Goal: Entertainment & Leisure: Consume media (video, audio)

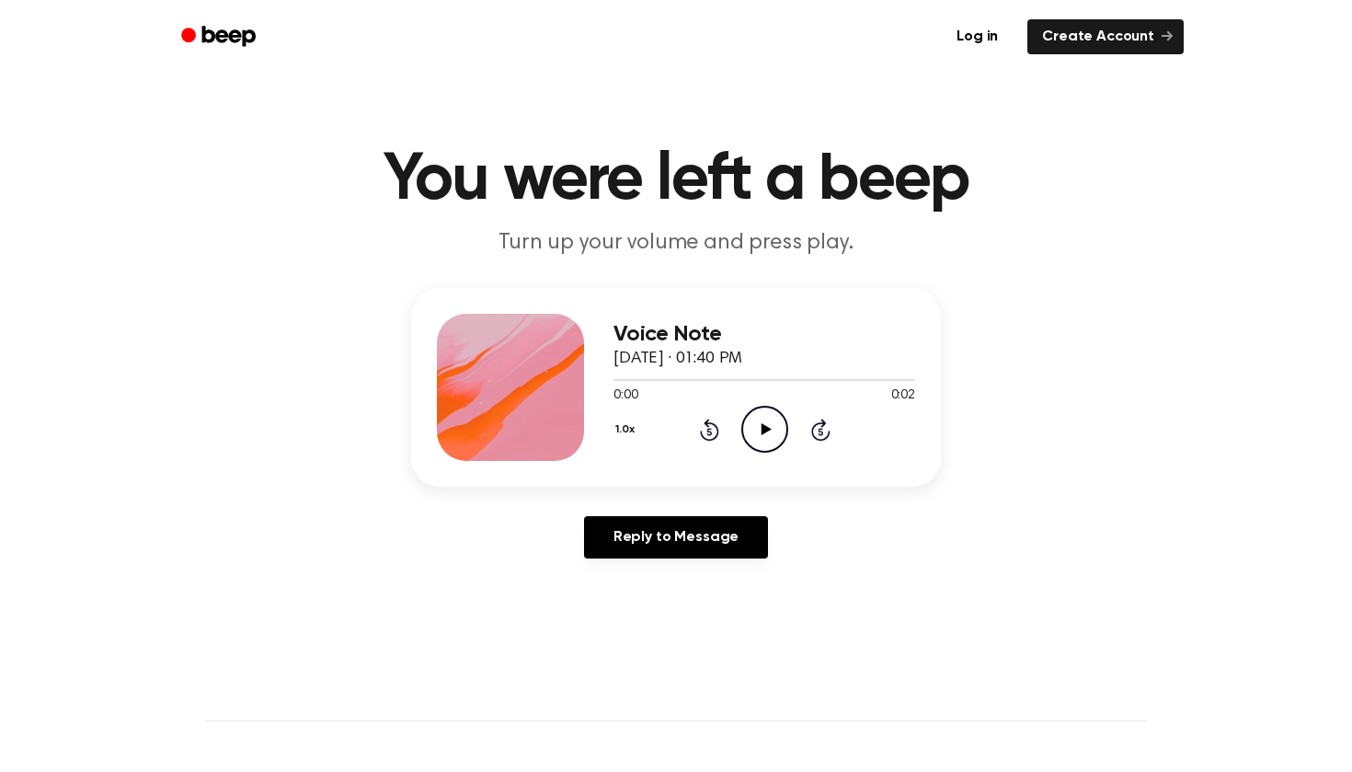
click at [779, 422] on icon "Play Audio" at bounding box center [764, 429] width 47 height 47
click at [765, 418] on icon "Play Audio" at bounding box center [764, 429] width 47 height 47
click at [770, 423] on icon "Play Audio" at bounding box center [764, 429] width 47 height 47
click at [770, 423] on icon "Pause Audio" at bounding box center [764, 429] width 47 height 47
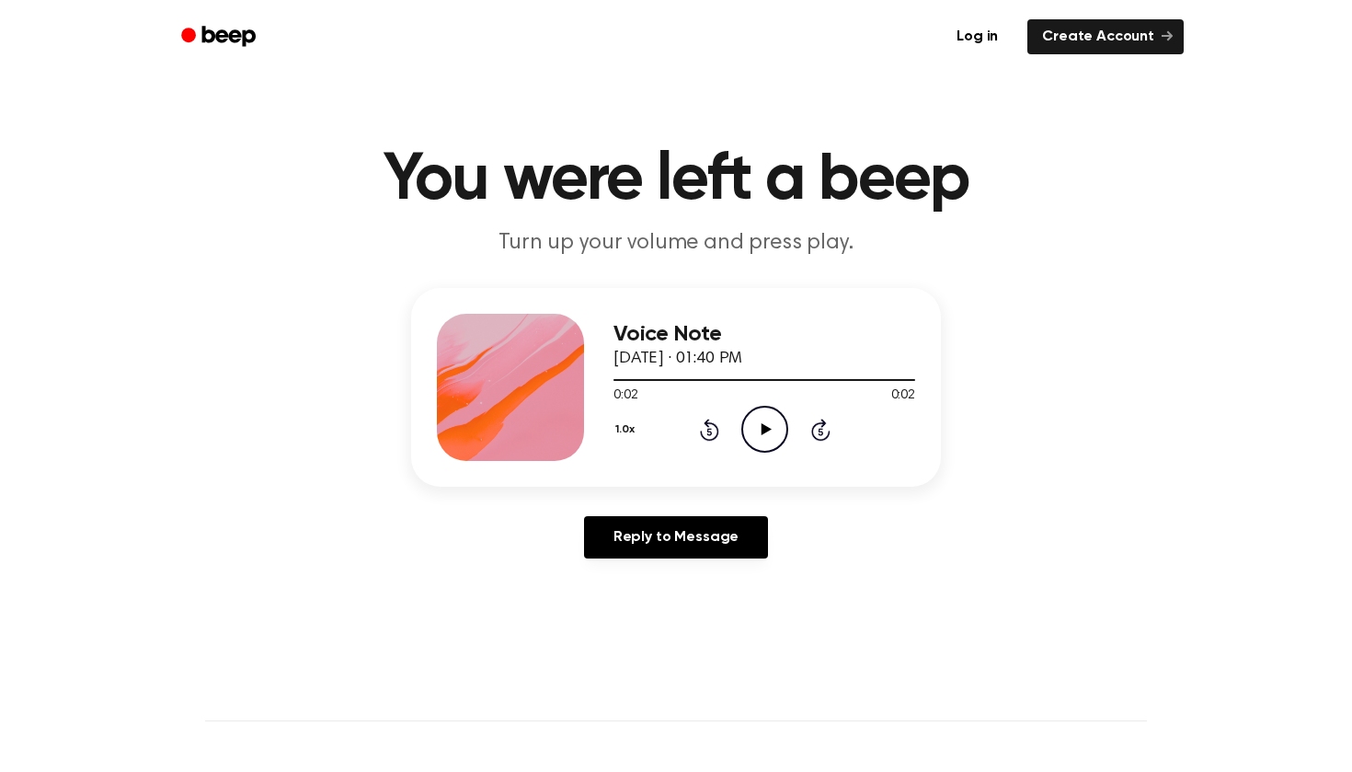
click at [770, 423] on icon "Play Audio" at bounding box center [764, 429] width 47 height 47
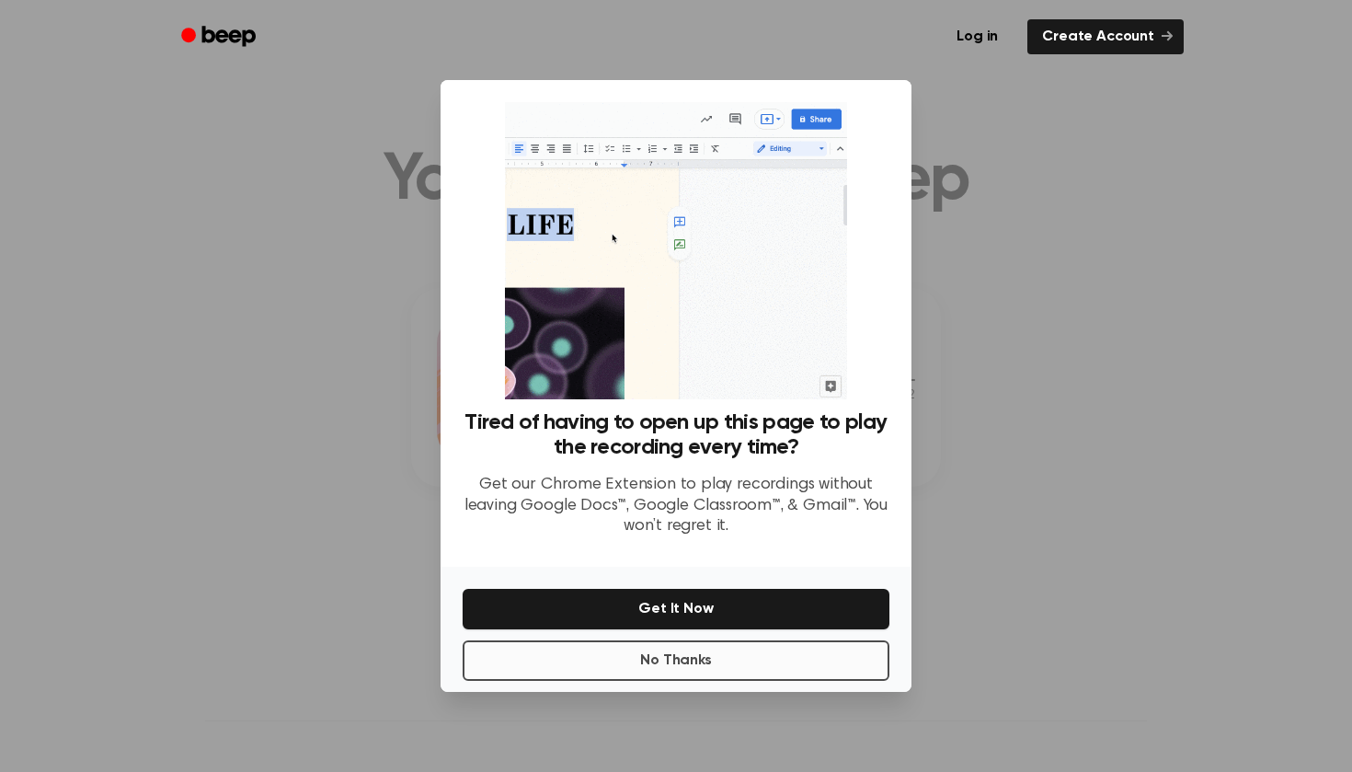
click at [687, 661] on button "No Thanks" at bounding box center [676, 660] width 427 height 40
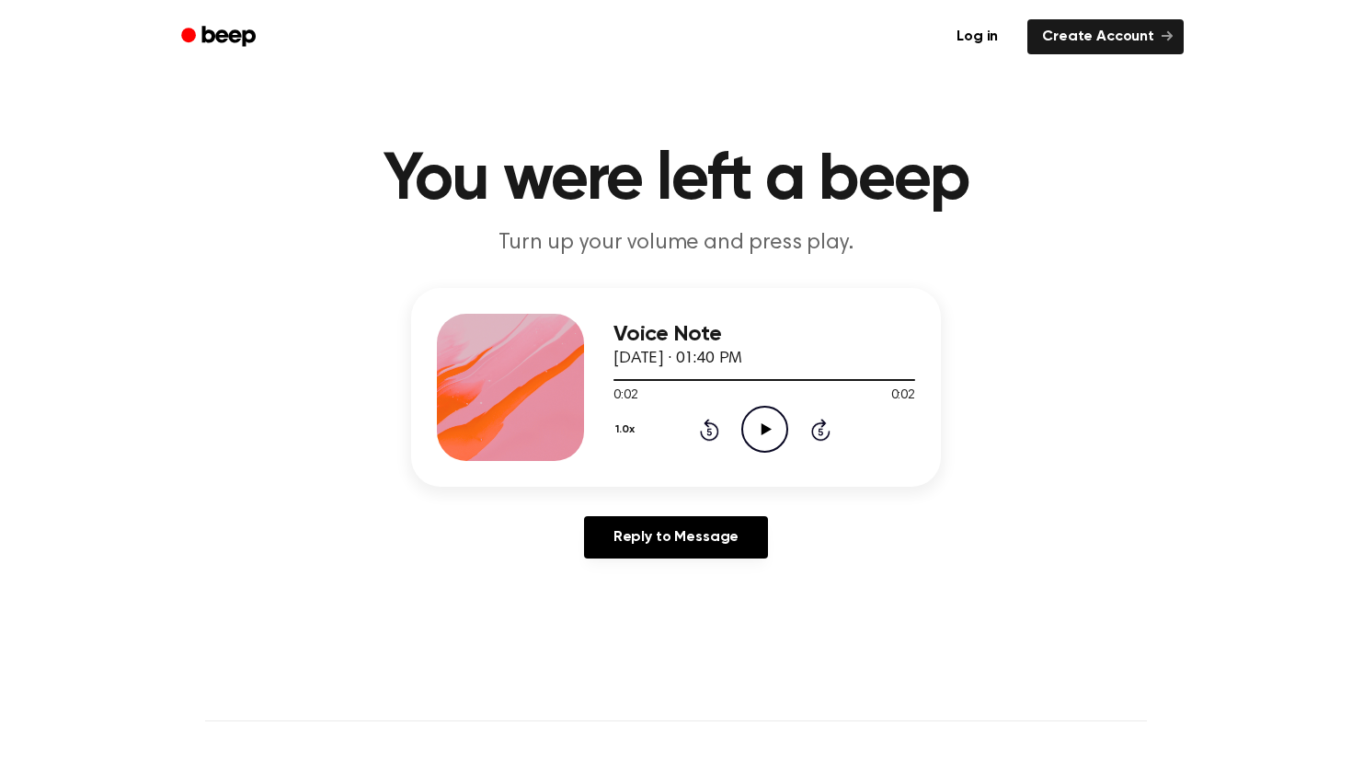
click at [757, 419] on icon "Play Audio" at bounding box center [764, 429] width 47 height 47
click at [759, 419] on icon "Play Audio" at bounding box center [764, 429] width 47 height 47
click at [761, 419] on icon "Play Audio" at bounding box center [764, 429] width 47 height 47
click at [762, 419] on icon "Play Audio" at bounding box center [764, 429] width 47 height 47
click at [760, 437] on icon "Play Audio" at bounding box center [764, 429] width 47 height 47
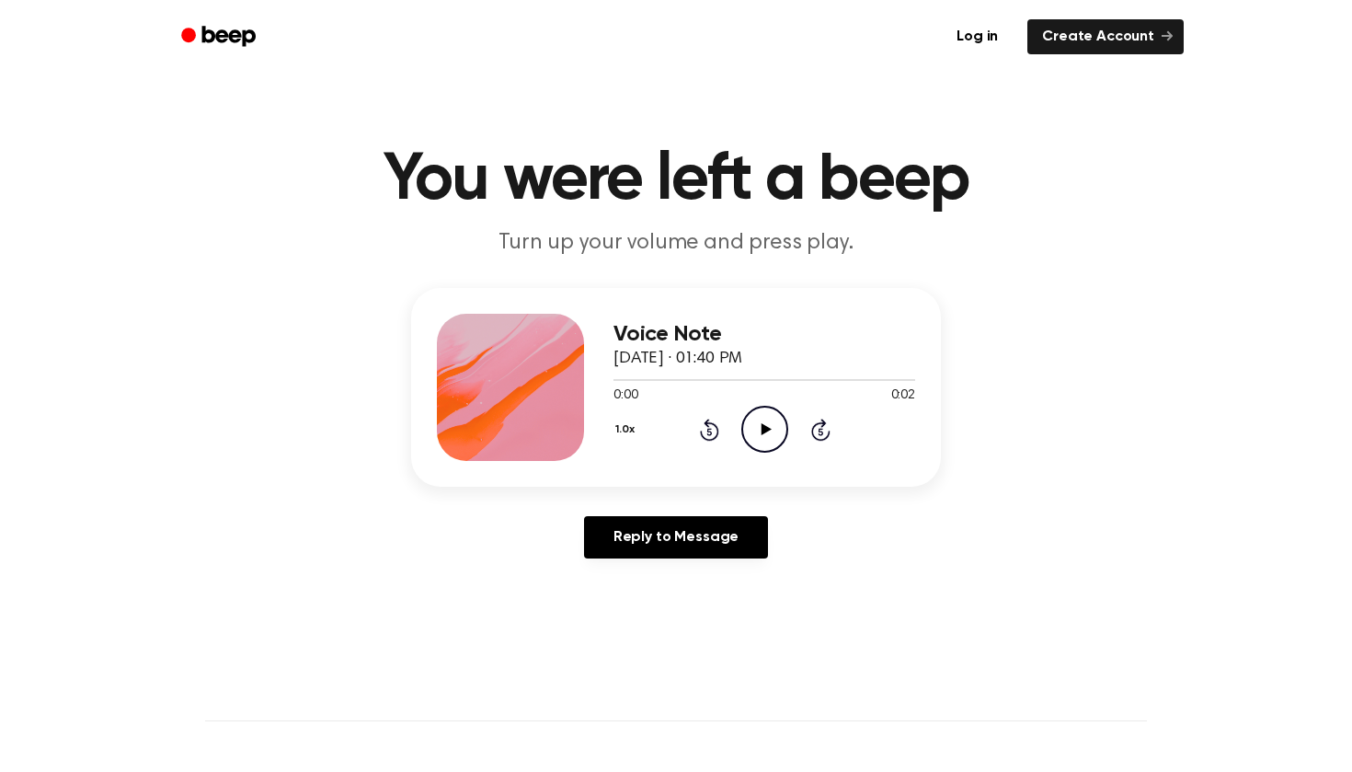
click at [778, 441] on icon "Play Audio" at bounding box center [764, 429] width 47 height 47
click at [782, 440] on icon "Play Audio" at bounding box center [764, 429] width 47 height 47
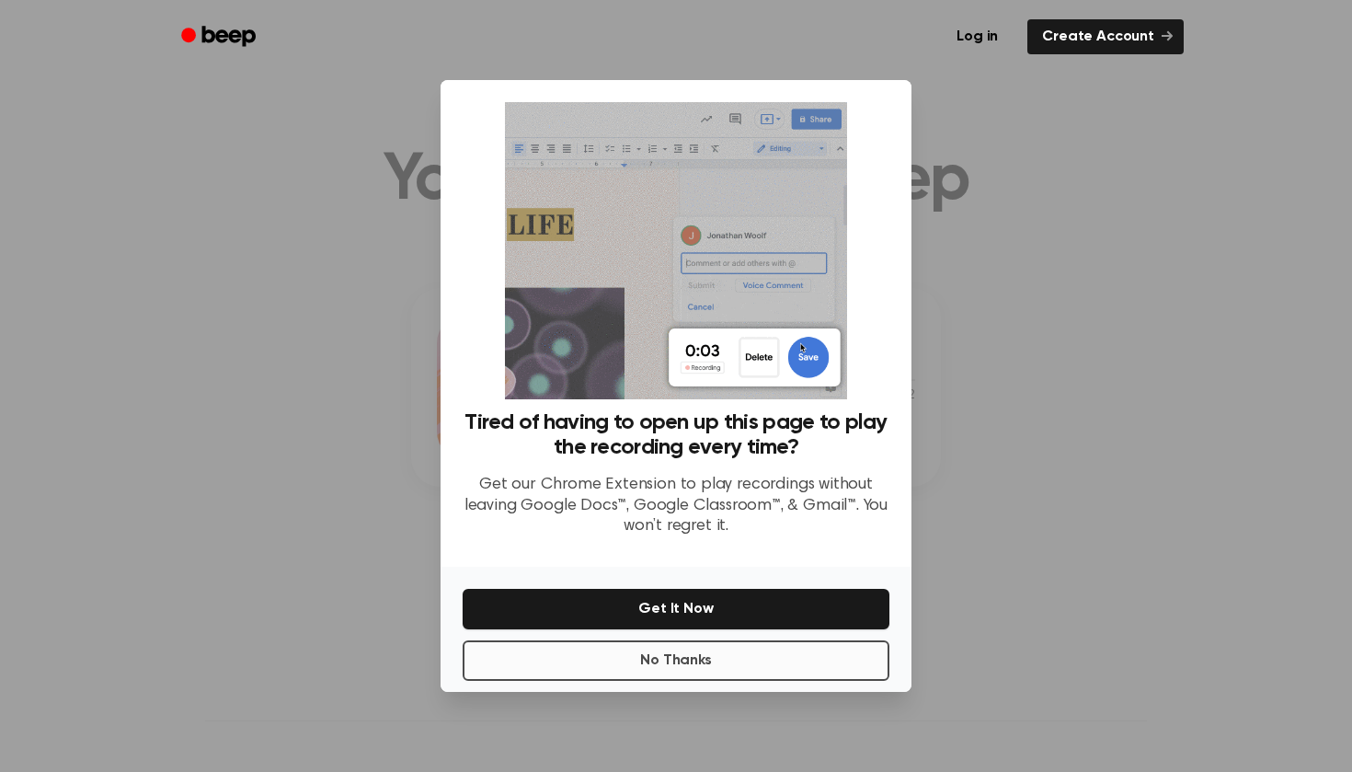
click at [755, 658] on button "No Thanks" at bounding box center [676, 660] width 427 height 40
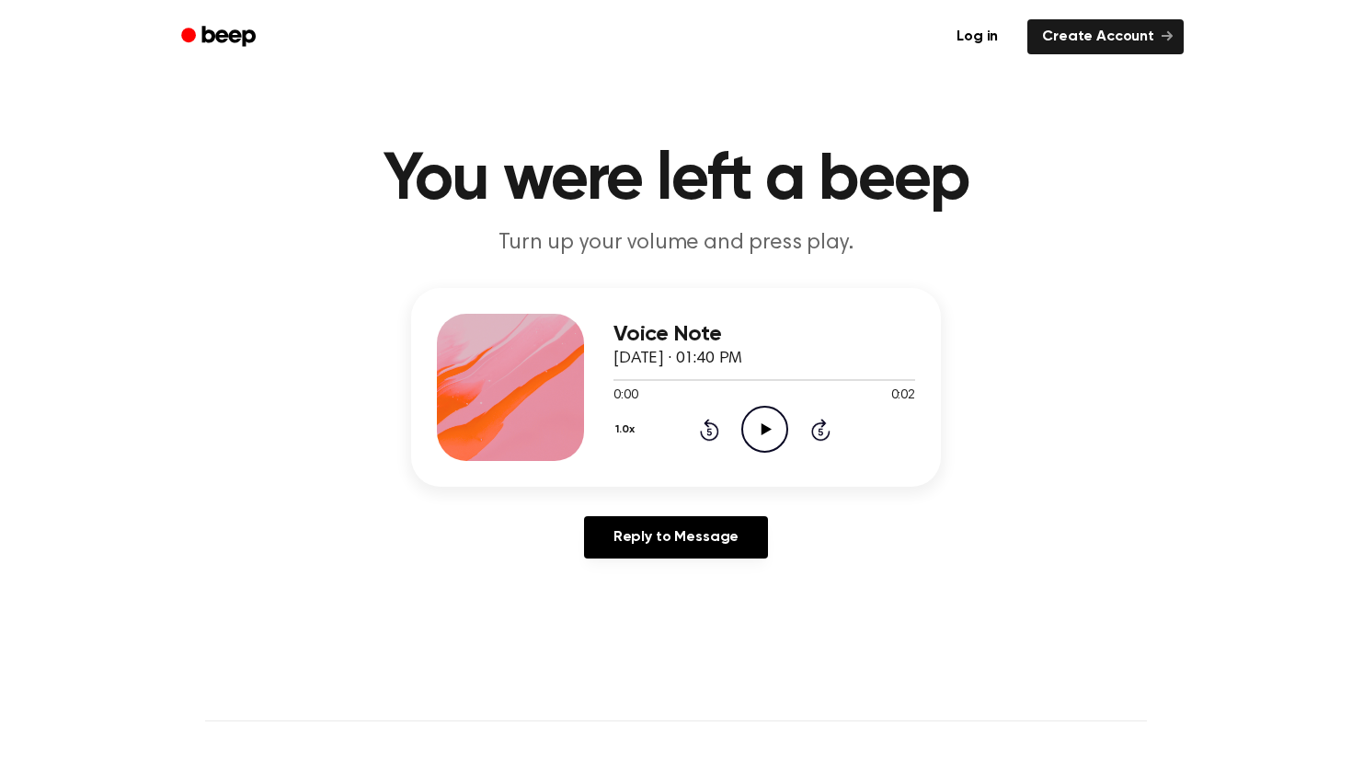
click at [769, 442] on icon "Play Audio" at bounding box center [764, 429] width 47 height 47
click at [769, 441] on icon "Play Audio" at bounding box center [764, 429] width 47 height 47
click at [770, 441] on icon "Play Audio" at bounding box center [764, 429] width 47 height 47
click at [770, 440] on icon "Play Audio" at bounding box center [764, 429] width 47 height 47
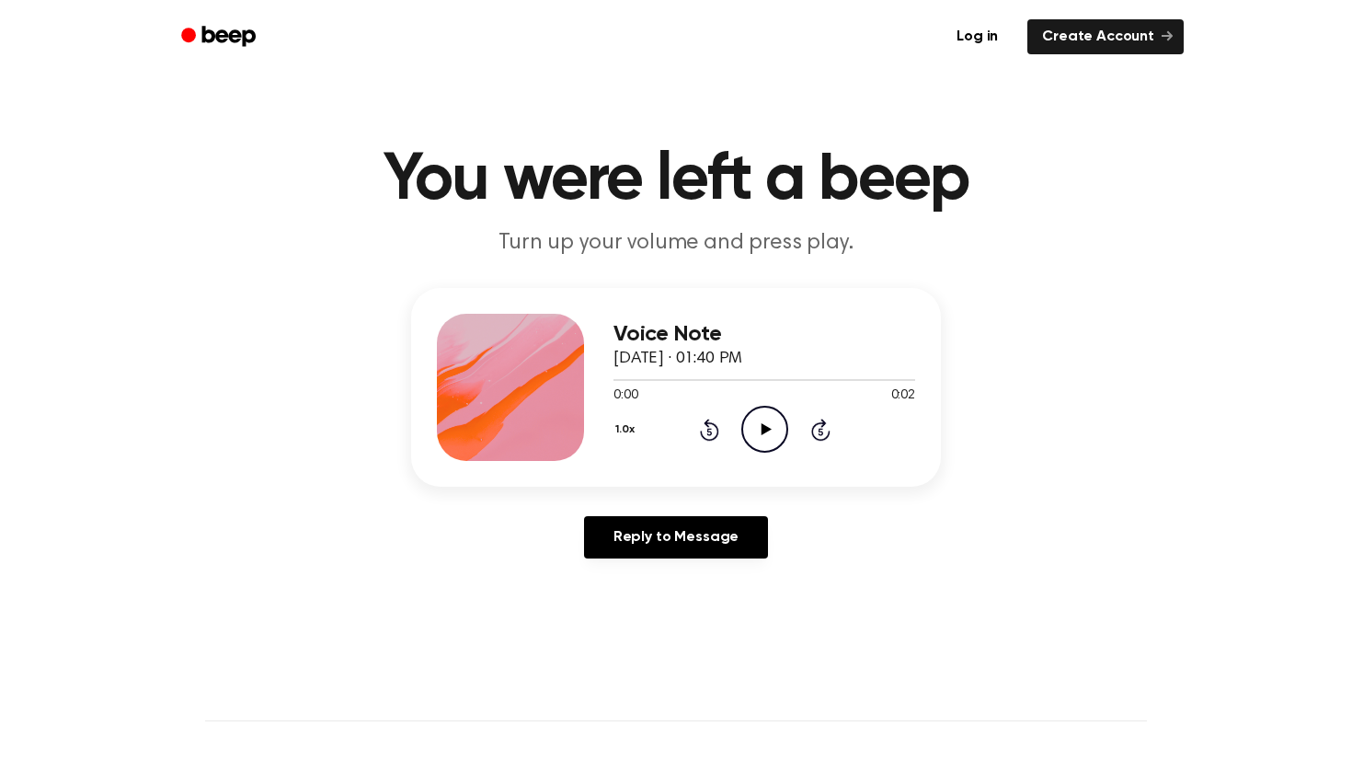
click at [770, 440] on icon "Play Audio" at bounding box center [764, 429] width 47 height 47
click at [192, 33] on circle "Beep" at bounding box center [188, 35] width 15 height 15
click at [756, 436] on icon "Play Audio" at bounding box center [764, 429] width 47 height 47
click at [755, 1] on div "Log in Create Account" at bounding box center [676, 37] width 1016 height 74
click at [754, 430] on icon "Play Audio" at bounding box center [764, 429] width 47 height 47
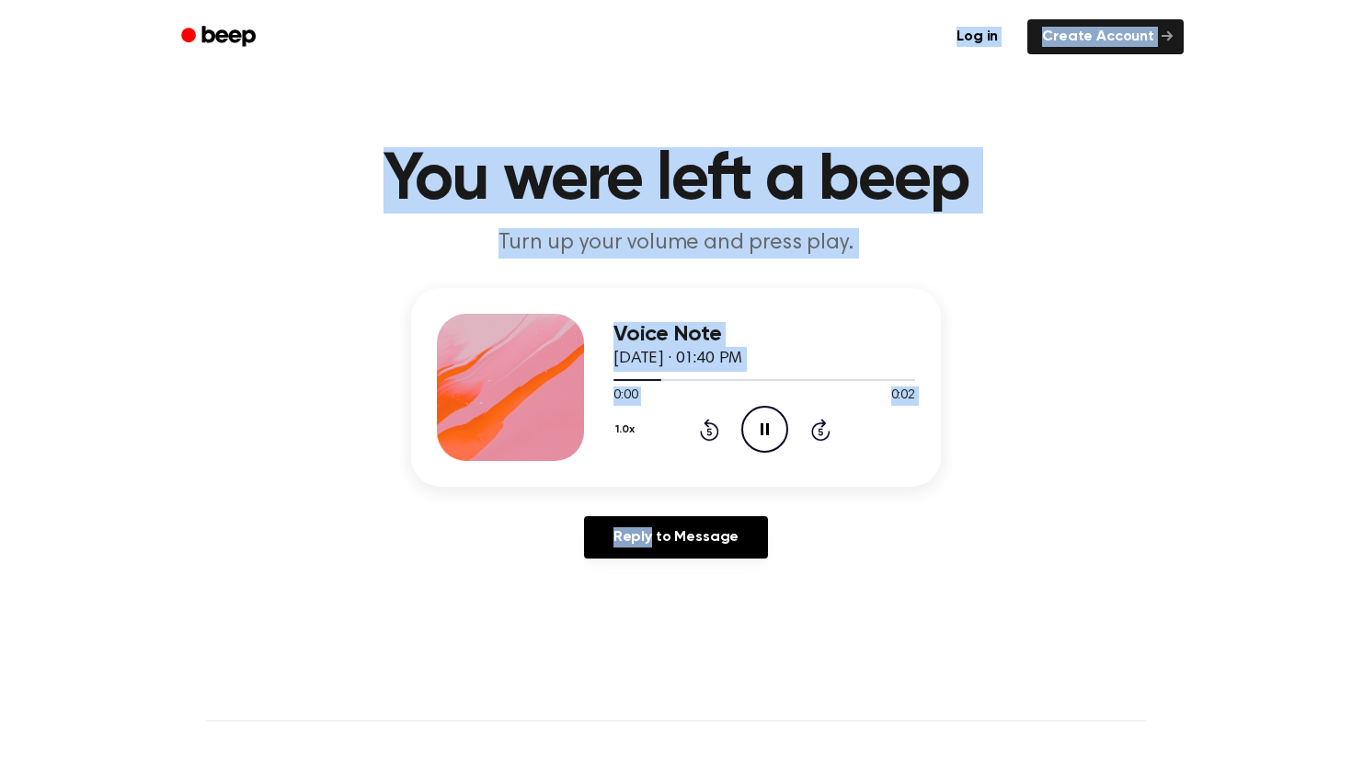
drag, startPoint x: 754, startPoint y: 430, endPoint x: 744, endPoint y: 14, distance: 415.9
click at [744, 14] on div "Log in Create Account You were left a beep Turn up your volume and press play. …" at bounding box center [676, 741] width 1352 height 1483
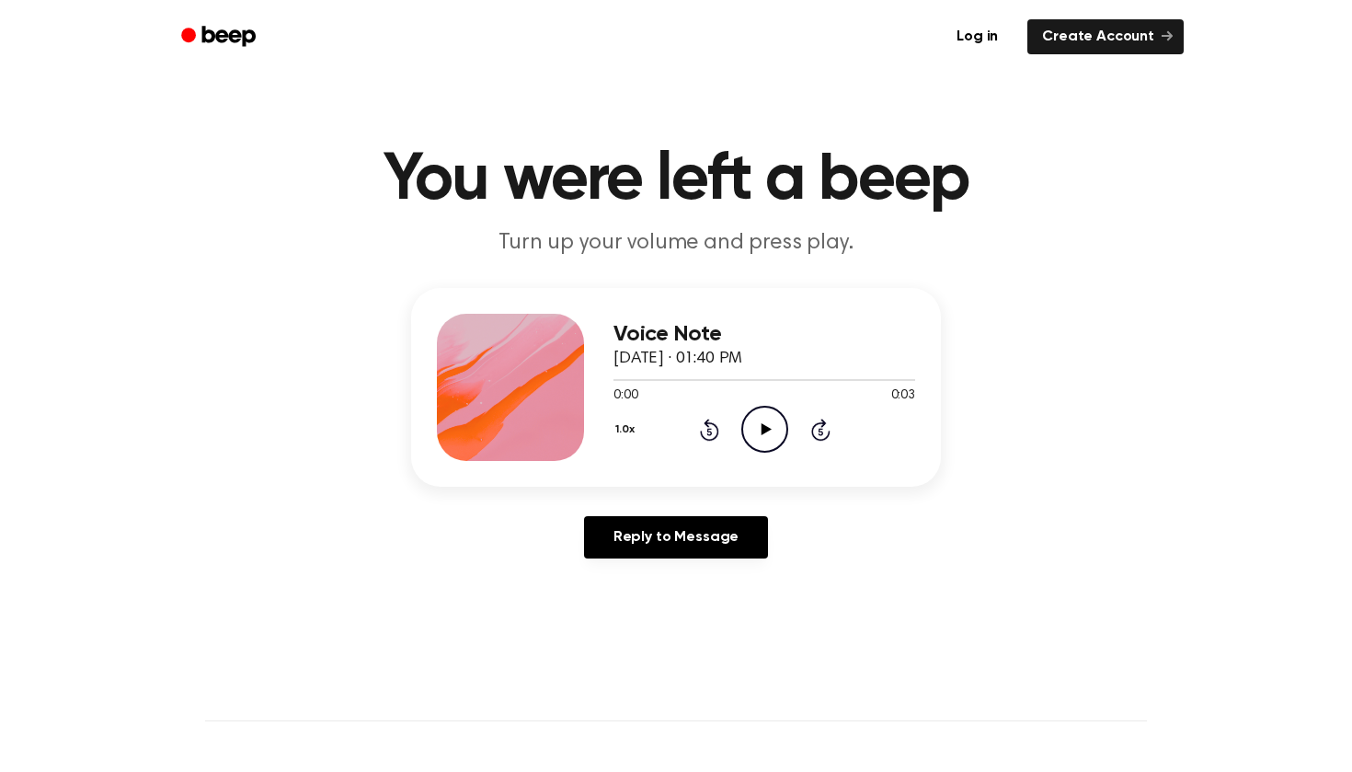
click at [763, 417] on icon "Play Audio" at bounding box center [764, 429] width 47 height 47
click at [763, 417] on icon "Pause Audio" at bounding box center [764, 429] width 47 height 47
click at [763, 418] on icon "Play Audio" at bounding box center [764, 429] width 47 height 47
click at [765, 421] on icon "Play Audio" at bounding box center [764, 429] width 47 height 47
click at [762, 417] on icon "Play Audio" at bounding box center [764, 429] width 47 height 47
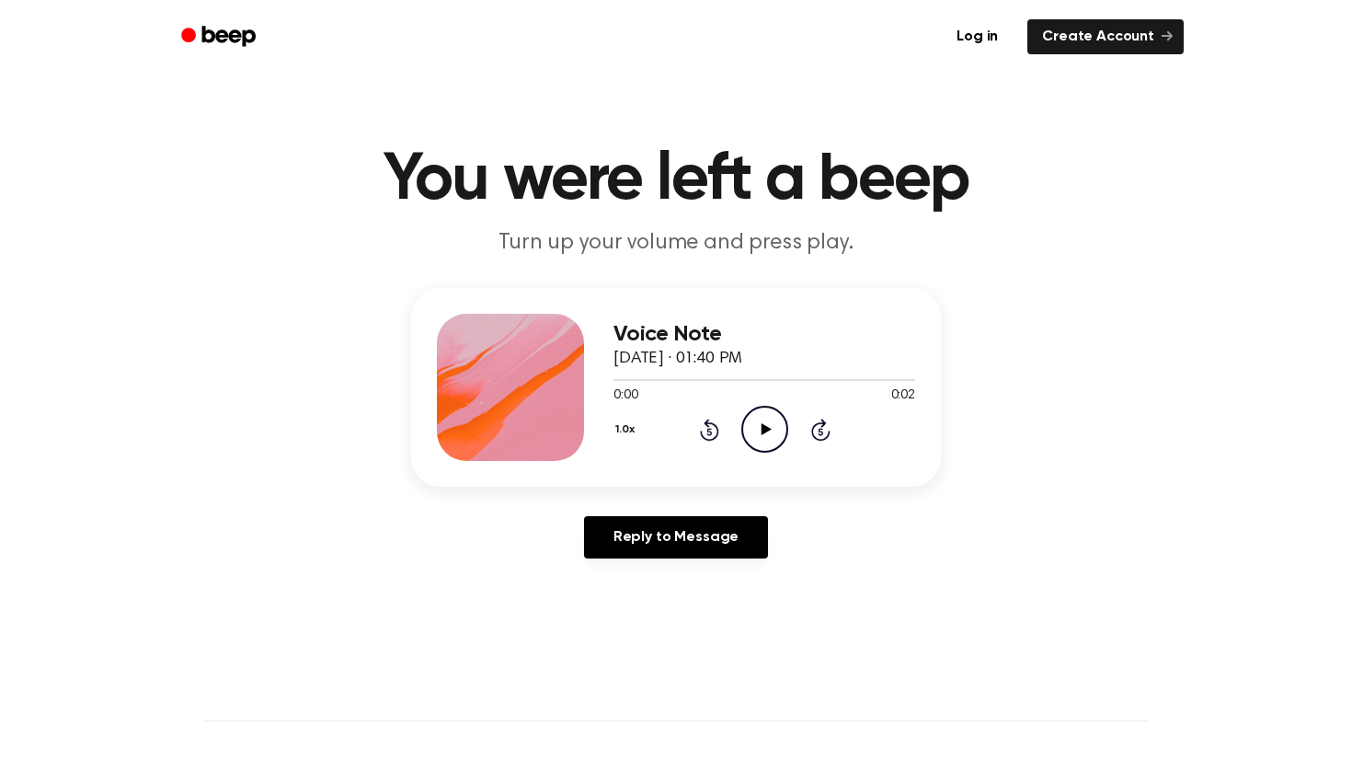
click at [773, 432] on icon "Play Audio" at bounding box center [764, 429] width 47 height 47
click at [761, 442] on icon "Play Audio" at bounding box center [764, 429] width 47 height 47
click at [764, 434] on icon "Play Audio" at bounding box center [764, 429] width 47 height 47
click at [937, 7] on div "Log in Create Account" at bounding box center [676, 37] width 1016 height 74
click at [773, 419] on icon "Play Audio" at bounding box center [764, 429] width 47 height 47
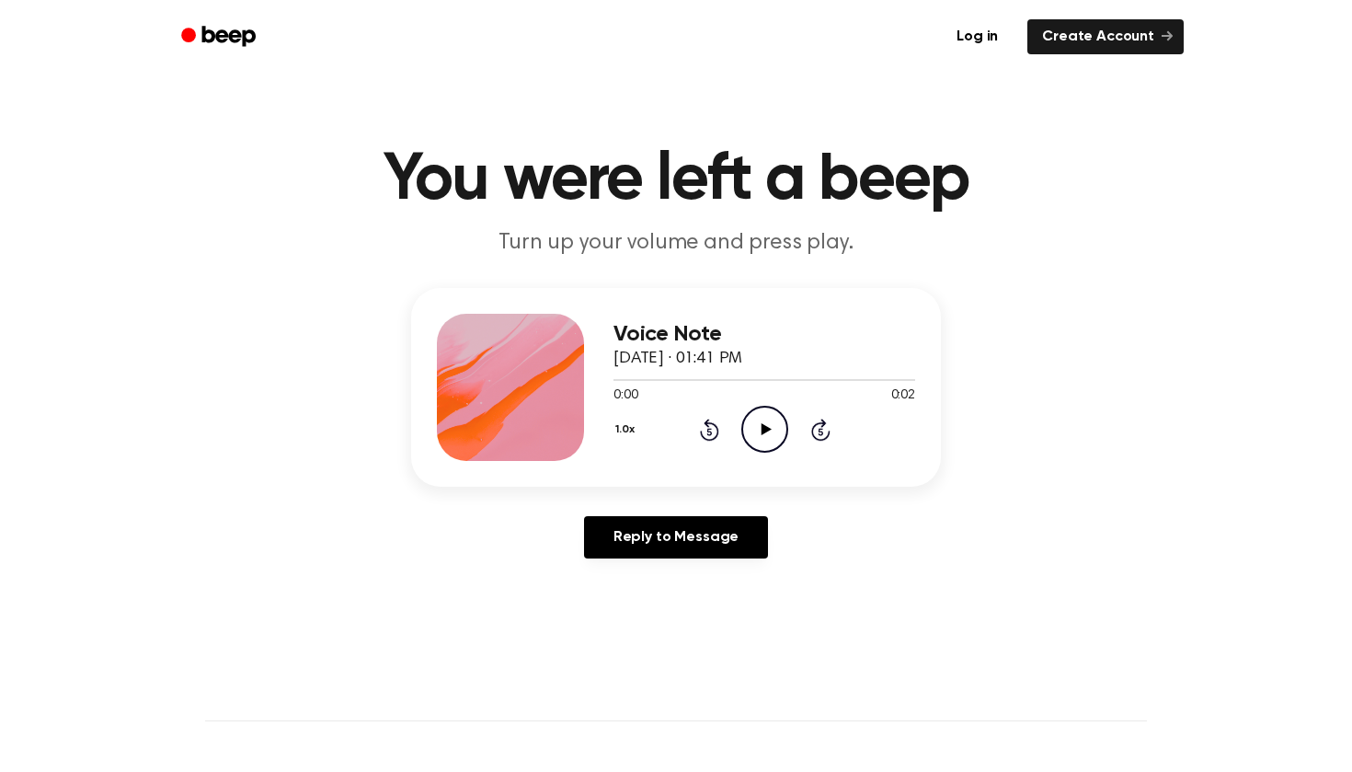
click at [767, 445] on icon "Play Audio" at bounding box center [764, 429] width 47 height 47
click at [758, 431] on icon "Play Audio" at bounding box center [764, 429] width 47 height 47
click at [786, 440] on icon "Play Audio" at bounding box center [764, 429] width 47 height 47
click at [775, 396] on div "0:02 0:02" at bounding box center [765, 395] width 302 height 19
click at [766, 456] on div "Voice Note [DATE] · 01:42 PM 0:02 0:02 Your browser does not support the [objec…" at bounding box center [765, 387] width 302 height 147
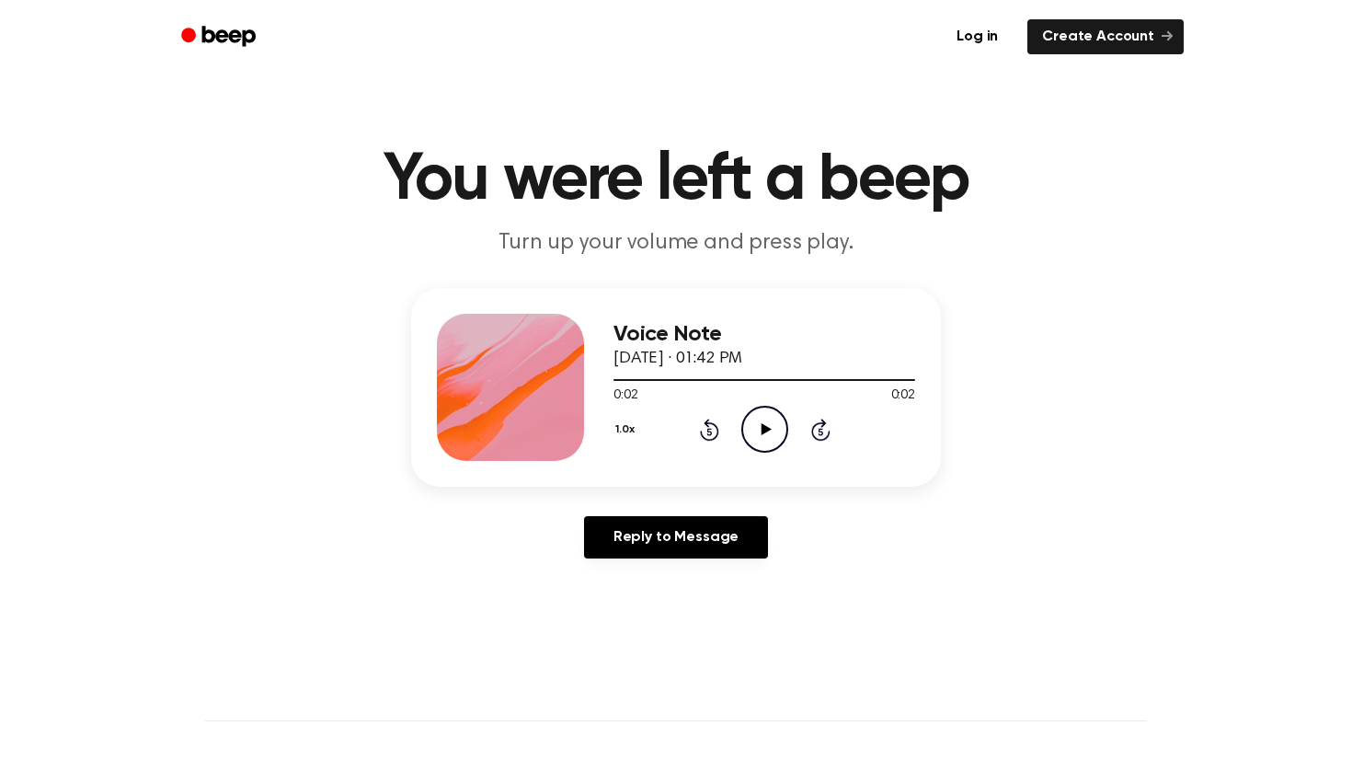
click at [766, 408] on icon "Play Audio" at bounding box center [764, 429] width 47 height 47
click at [748, 429] on icon "Play Audio" at bounding box center [764, 429] width 47 height 47
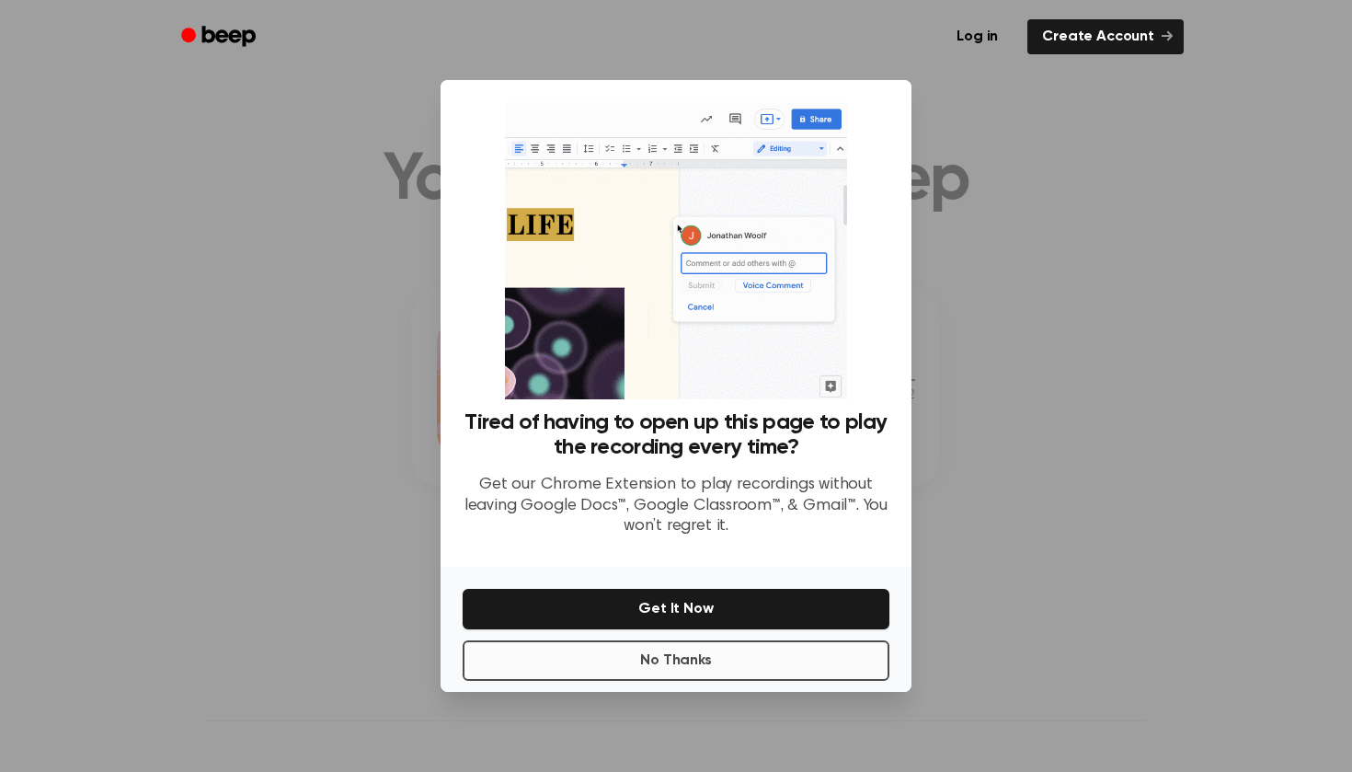
click at [716, 669] on button "No Thanks" at bounding box center [676, 660] width 427 height 40
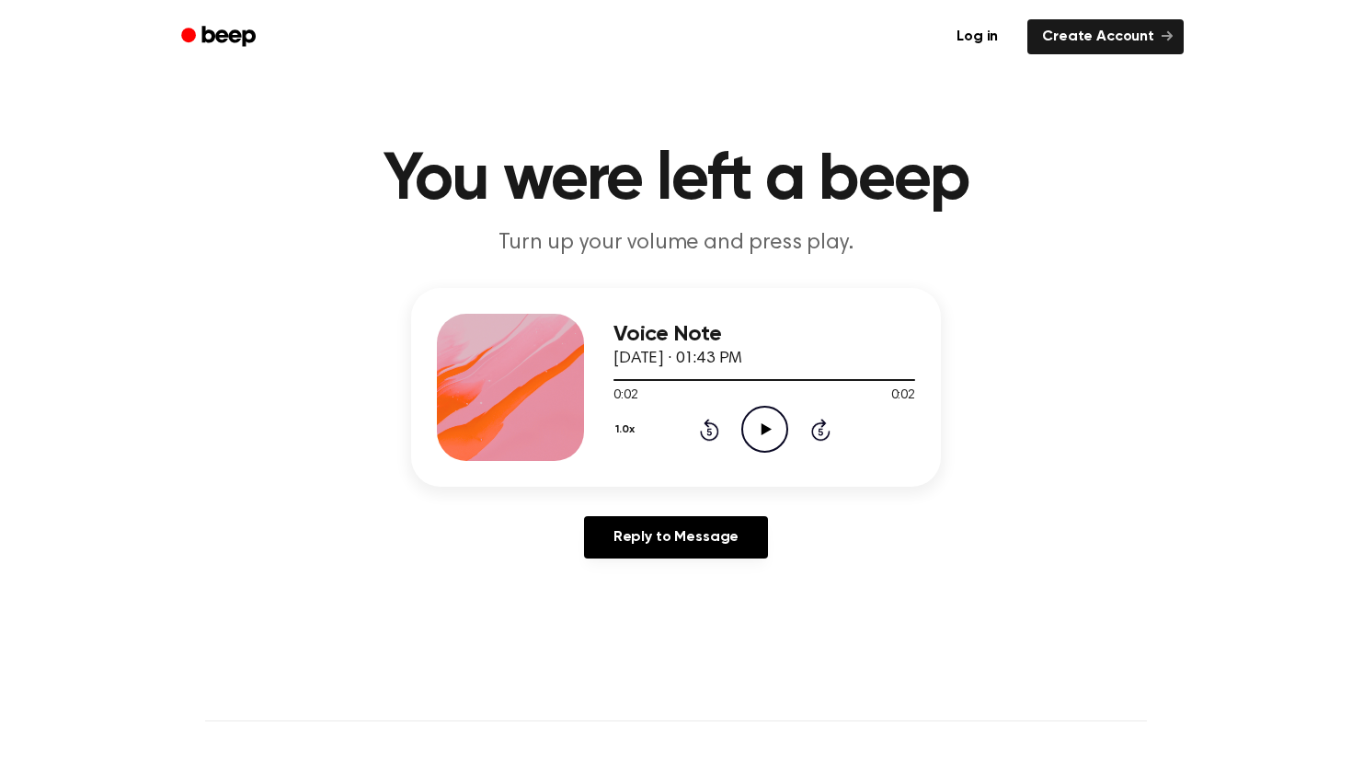
click at [743, 431] on icon "Play Audio" at bounding box center [764, 429] width 47 height 47
click at [776, 439] on icon "Play Audio" at bounding box center [764, 429] width 47 height 47
click at [769, 436] on icon "Play Audio" at bounding box center [764, 429] width 47 height 47
click at [746, 413] on icon "Play Audio" at bounding box center [764, 429] width 47 height 47
click at [744, 419] on icon "Play Audio" at bounding box center [764, 429] width 47 height 47
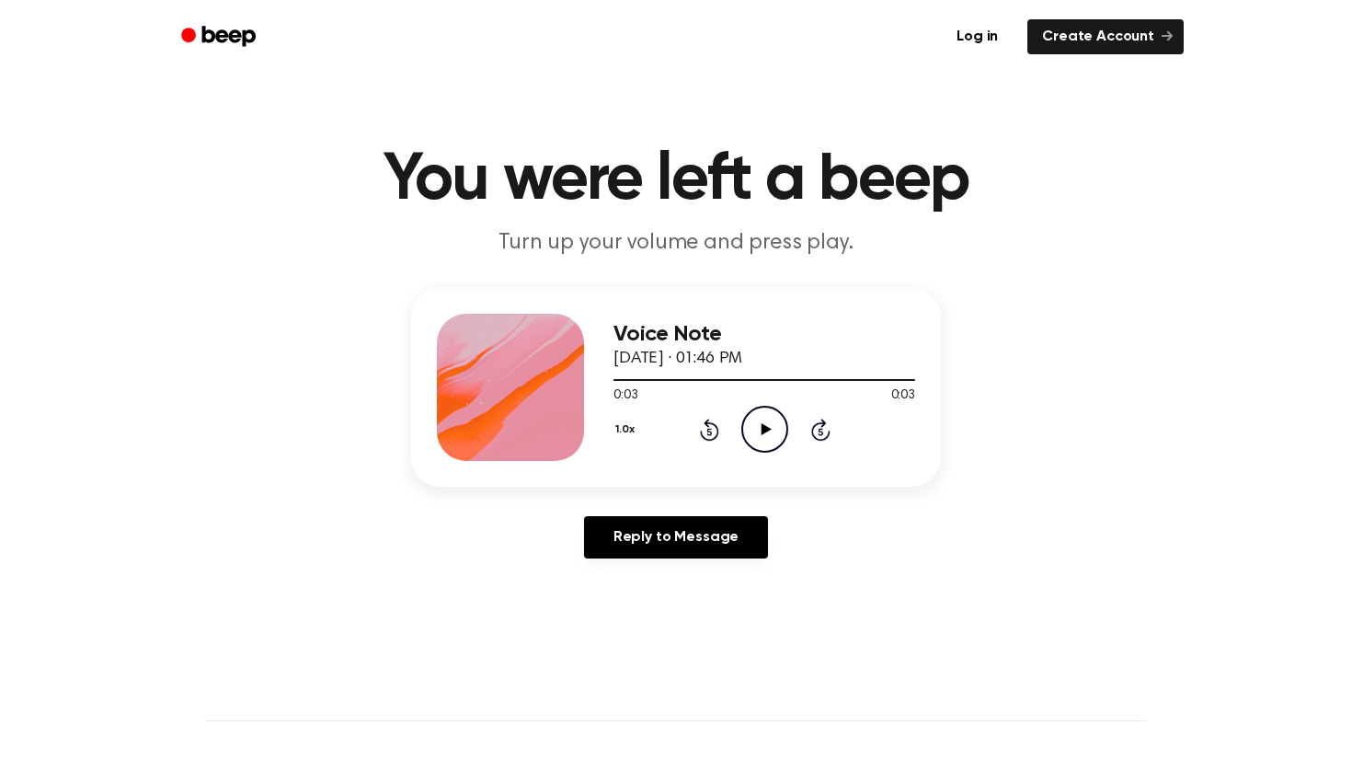
drag, startPoint x: 779, startPoint y: 409, endPoint x: 769, endPoint y: 423, distance: 17.1
click at [769, 423] on icon "Play Audio" at bounding box center [764, 429] width 47 height 47
click at [750, 424] on icon "Play Audio" at bounding box center [764, 429] width 47 height 47
click at [772, 402] on div "0:02 0:02" at bounding box center [765, 395] width 302 height 19
click at [769, 410] on icon "Play Audio" at bounding box center [764, 429] width 47 height 47
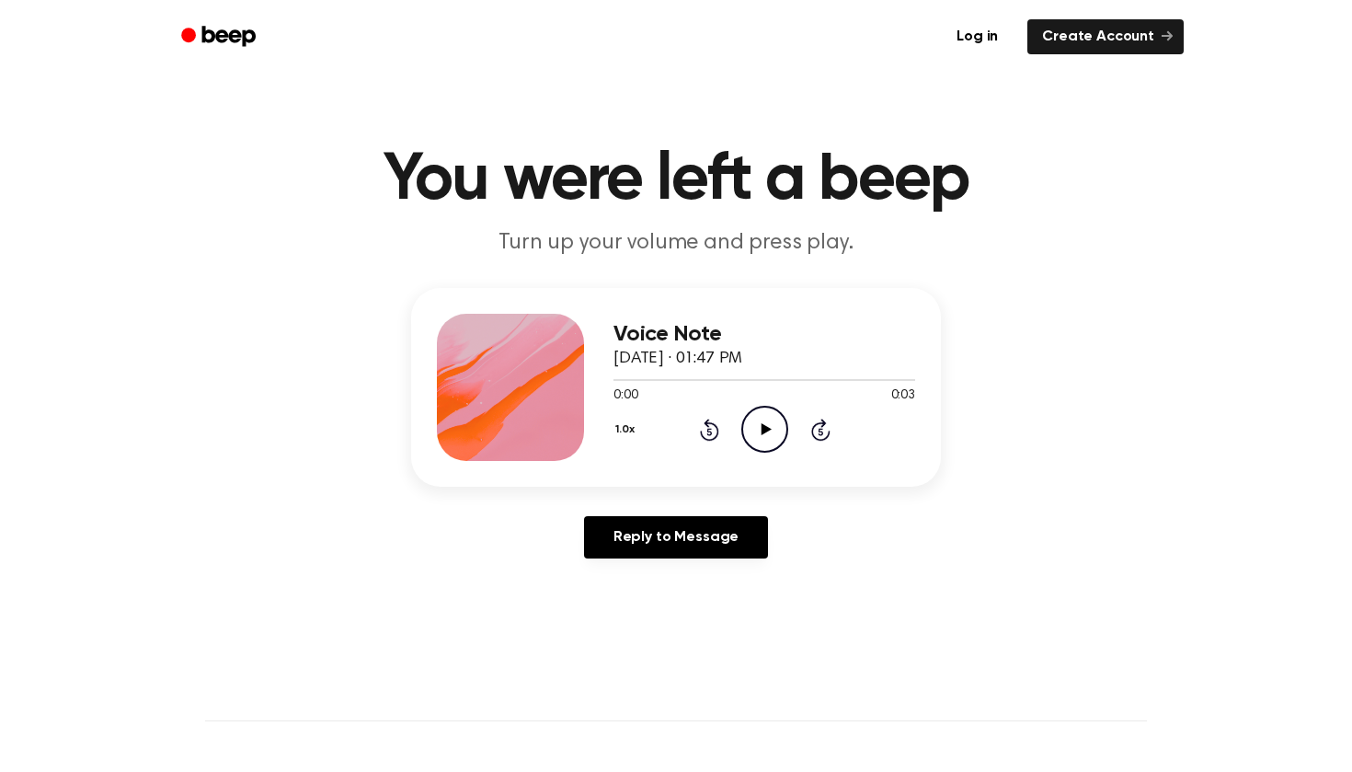
click at [779, 421] on icon "Play Audio" at bounding box center [764, 429] width 47 height 47
click at [766, 434] on icon "Play Audio" at bounding box center [764, 429] width 47 height 47
click at [751, 418] on icon "Play Audio" at bounding box center [764, 429] width 47 height 47
click at [619, 2] on div "Log in Create Account" at bounding box center [676, 37] width 1016 height 74
click at [790, 418] on div "1.0x Rewind 5 seconds Play Audio Skip 5 seconds" at bounding box center [765, 429] width 302 height 47
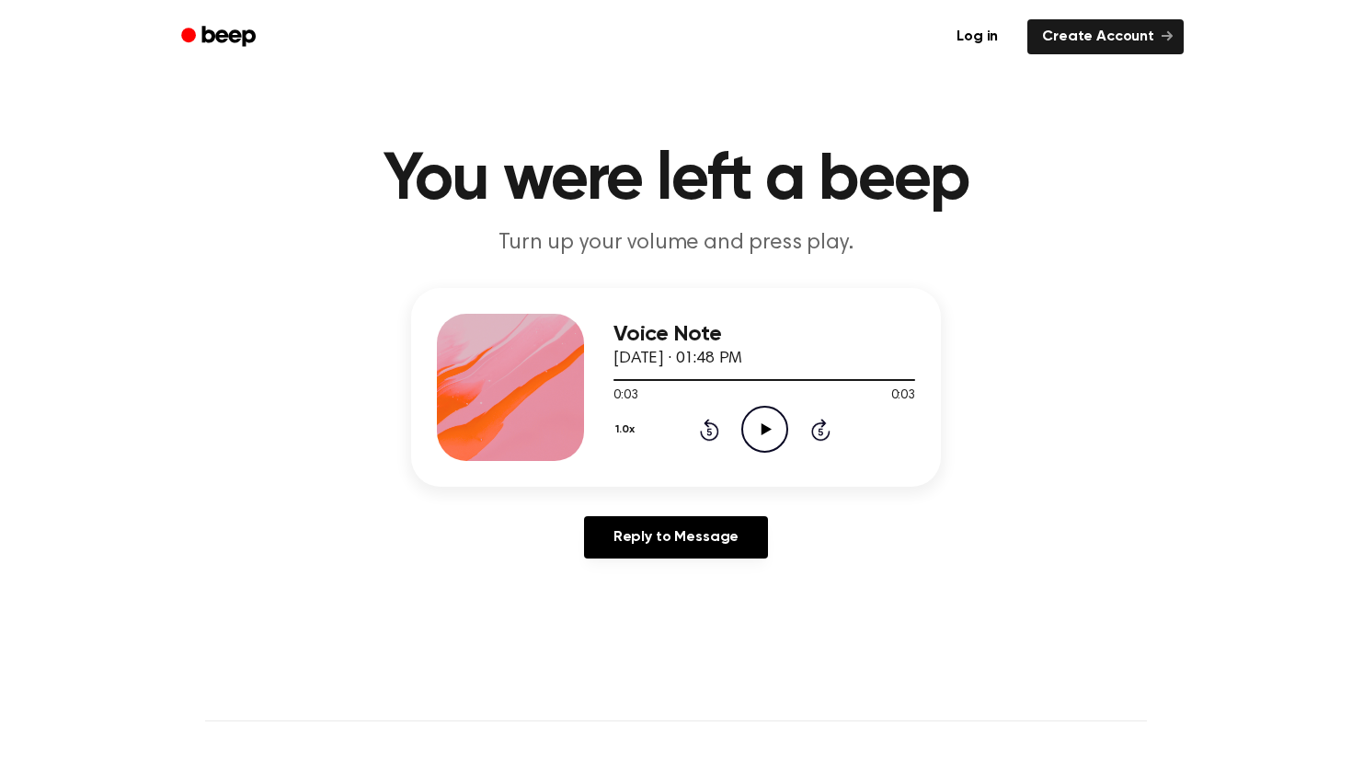
click at [770, 424] on icon "Play Audio" at bounding box center [764, 429] width 47 height 47
click at [753, 428] on icon "Play Audio" at bounding box center [764, 429] width 47 height 47
drag, startPoint x: 753, startPoint y: 428, endPoint x: 753, endPoint y: 415, distance: 12.9
click at [753, 415] on icon "Play Audio" at bounding box center [764, 429] width 47 height 47
click at [778, 419] on icon "Play Audio" at bounding box center [764, 429] width 47 height 47
